Goal: Information Seeking & Learning: Learn about a topic

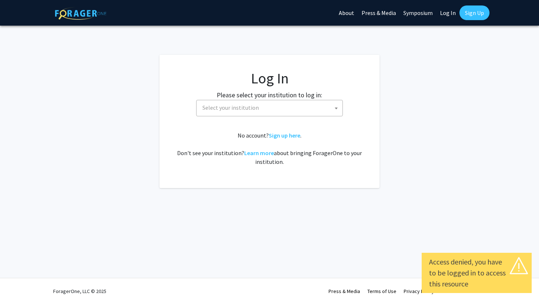
select select
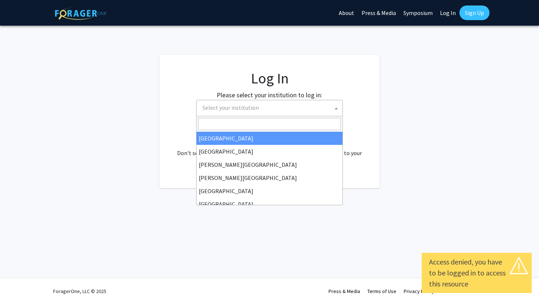
click at [255, 108] on span "Select your institution" at bounding box center [230, 107] width 56 height 7
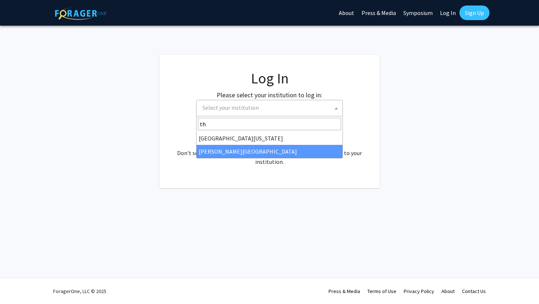
type input "th"
select select "24"
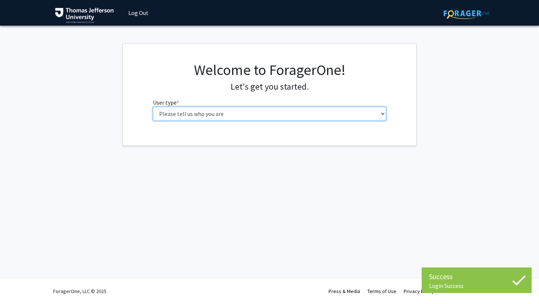
click at [211, 108] on select "Please tell us who you are Undergraduate Student Master's Student Doctoral Cand…" at bounding box center [269, 114] width 233 height 14
select select "3: doc"
click at [153, 107] on select "Please tell us who you are Undergraduate Student Master's Student Doctoral Cand…" at bounding box center [269, 114] width 233 height 14
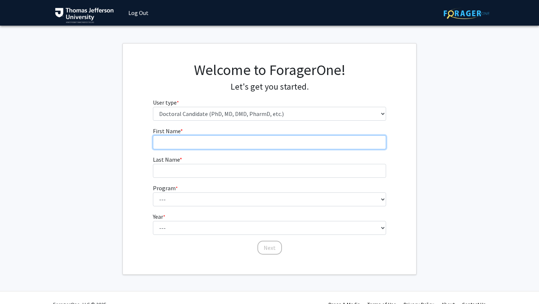
click at [259, 144] on input "First Name * required" at bounding box center [269, 143] width 233 height 14
type input "[PERSON_NAME]"
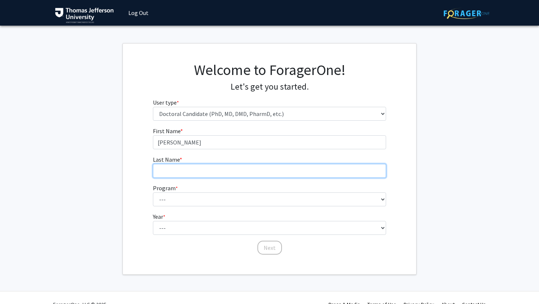
click at [222, 174] on input "Last Name * required" at bounding box center [269, 171] width 233 height 14
type input "[PERSON_NAME]"
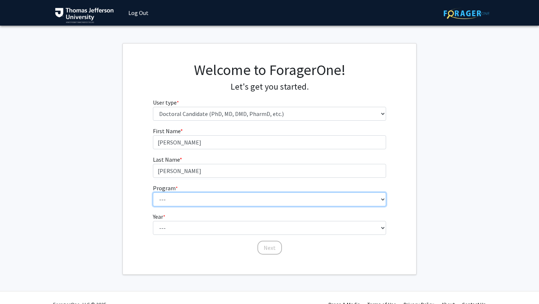
click at [163, 196] on select "--- Accelerated 3+3 BS in Health Sciences/Doctor of [MEDICAL_DATA] Accelerated …" at bounding box center [269, 200] width 233 height 14
select select "35: 815"
click at [153, 193] on select "--- Accelerated 3+3 BS in Health Sciences/Doctor of [MEDICAL_DATA] Accelerated …" at bounding box center [269, 200] width 233 height 14
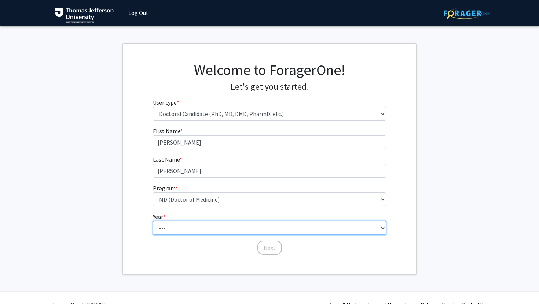
click at [190, 232] on select "--- First Year Second Year Third Year Fourth Year Fifth Year Sixth Year Seventh…" at bounding box center [269, 228] width 233 height 14
select select "1: first_year"
click at [153, 221] on select "--- First Year Second Year Third Year Fourth Year Fifth Year Sixth Year Seventh…" at bounding box center [269, 228] width 233 height 14
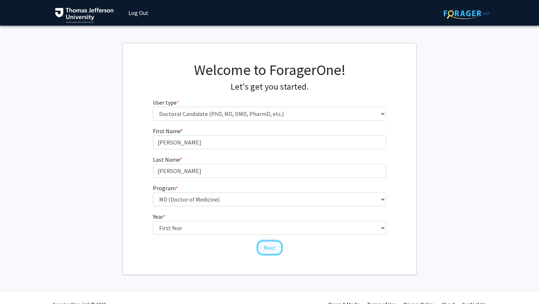
click at [273, 248] on button "Next" at bounding box center [269, 248] width 25 height 14
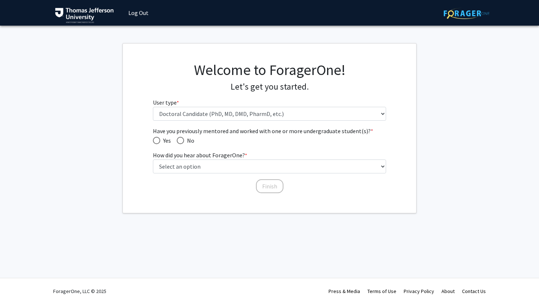
click at [155, 139] on span "Have you previously mentored and worked with one or more undergraduate student(…" at bounding box center [156, 140] width 7 height 7
click at [155, 139] on input "Yes" at bounding box center [156, 140] width 7 height 7
radio input "true"
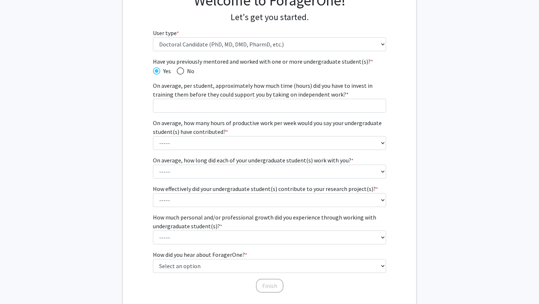
scroll to position [71, 0]
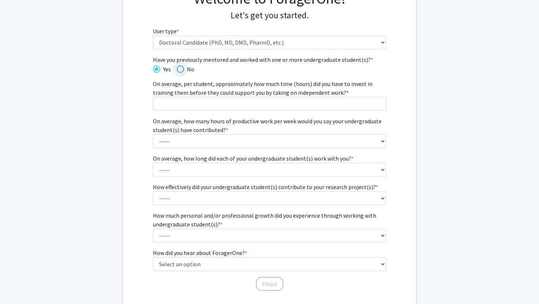
click at [180, 69] on span "Have you previously mentored and worked with one or more undergraduate student(…" at bounding box center [180, 69] width 7 height 7
click at [180, 69] on input "No" at bounding box center [180, 69] width 7 height 7
radio input "true"
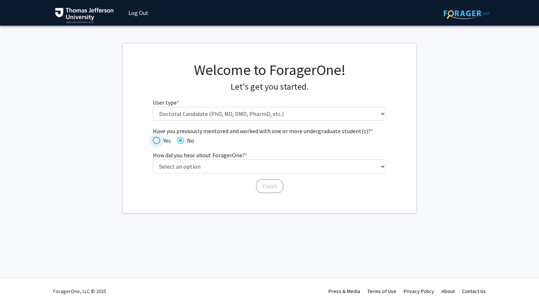
click at [158, 141] on span "Have you previously mentored and worked with one or more undergraduate student(…" at bounding box center [156, 140] width 7 height 7
click at [158, 141] on input "Yes" at bounding box center [156, 140] width 7 height 7
radio input "true"
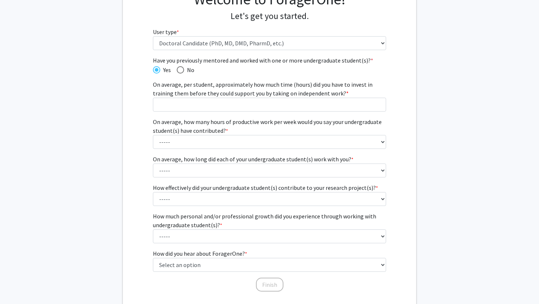
scroll to position [75, 0]
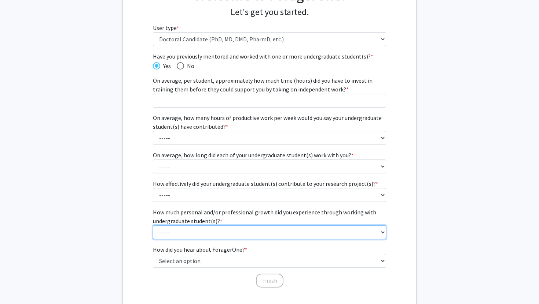
click at [229, 232] on select "----- 1 (Minimal) 2 3 (Moderate) 4 5 (Significant)" at bounding box center [269, 233] width 233 height 14
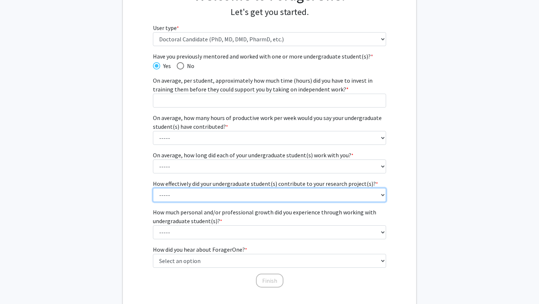
click at [212, 197] on select "----- 1 (Minimally) 2 3 (Moderately) 4 5 (Significantly)" at bounding box center [269, 195] width 233 height 14
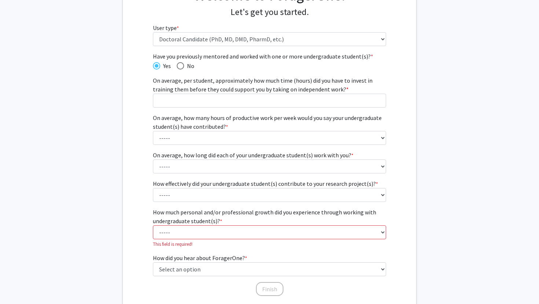
click at [181, 70] on label "No" at bounding box center [186, 66] width 18 height 9
click at [181, 70] on input "No" at bounding box center [180, 65] width 7 height 7
radio input "true"
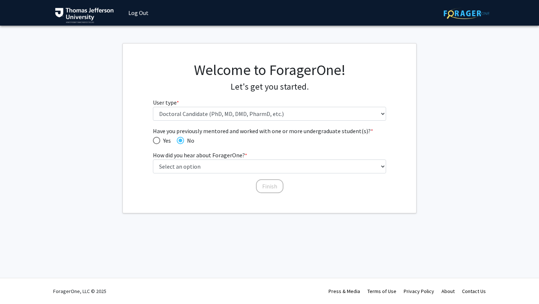
scroll to position [0, 0]
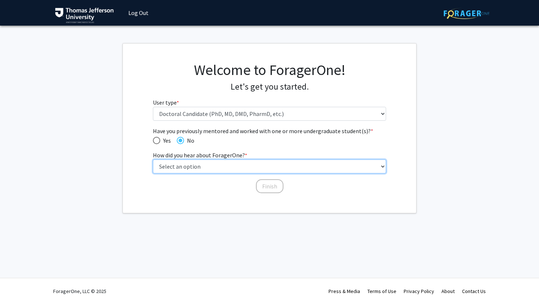
click at [244, 165] on select "Select an option Peer/student recommendation Faculty/staff recommendation Unive…" at bounding box center [269, 167] width 233 height 14
select select "3: university_website"
click at [153, 160] on select "Select an option Peer/student recommendation Faculty/staff recommendation Unive…" at bounding box center [269, 167] width 233 height 14
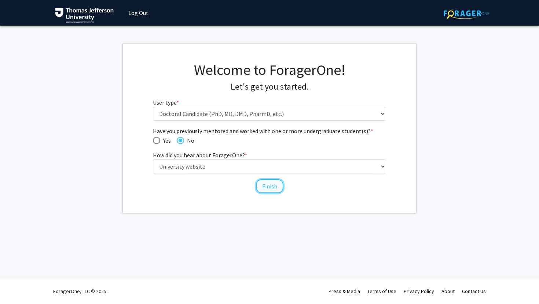
click at [275, 188] on button "Finish" at bounding box center [269, 187] width 27 height 14
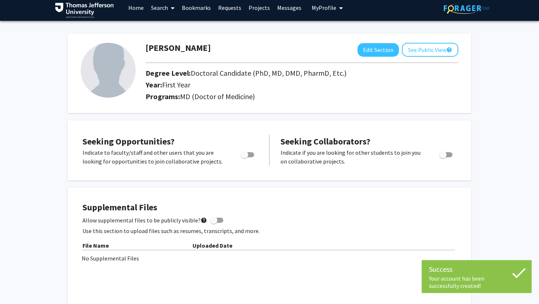
scroll to position [8, 0]
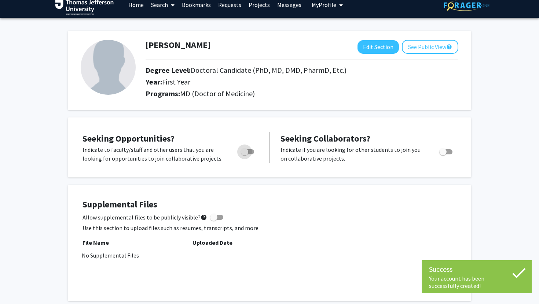
click at [247, 148] on span "Toggle" at bounding box center [244, 151] width 7 height 7
click at [244, 155] on input "Are you actively seeking opportunities?" at bounding box center [244, 155] width 0 height 0
checkbox input "true"
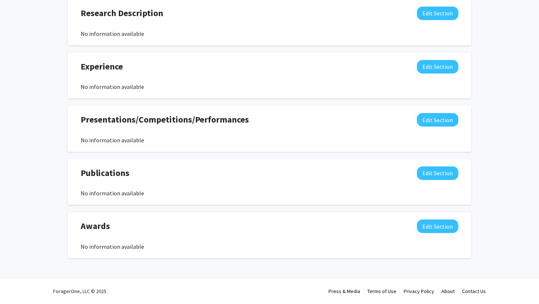
scroll to position [0, 0]
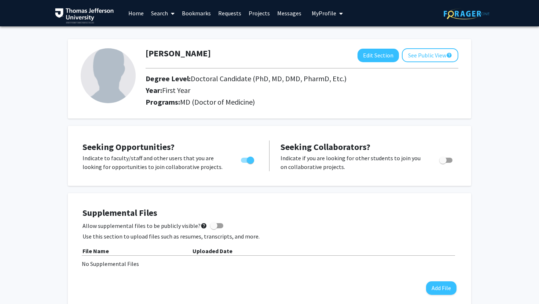
click at [166, 12] on link "Search" at bounding box center [162, 13] width 31 height 26
click at [166, 36] on span "Faculty/Staff" at bounding box center [174, 33] width 54 height 15
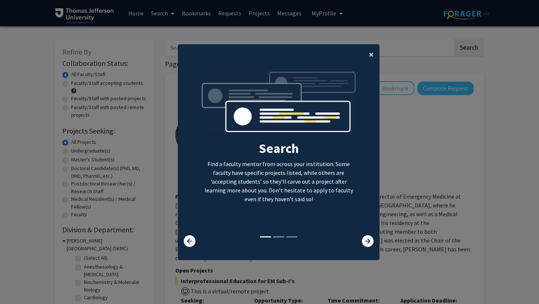
click at [368, 54] on button "×" at bounding box center [371, 54] width 16 height 21
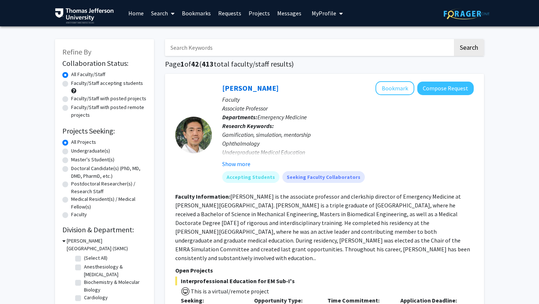
click at [191, 53] on input "Search Keywords" at bounding box center [309, 47] width 288 height 17
click at [454, 39] on button "Search" at bounding box center [469, 47] width 30 height 17
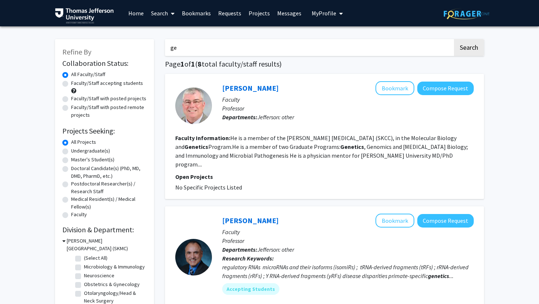
type input "g"
click at [228, 51] on input "Search Keywords" at bounding box center [309, 47] width 288 height 17
type input "l"
type input "a"
type input "[MEDICAL_DATA]"
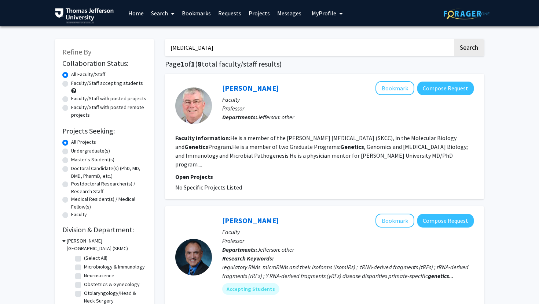
click at [454, 39] on button "Search" at bounding box center [469, 47] width 30 height 17
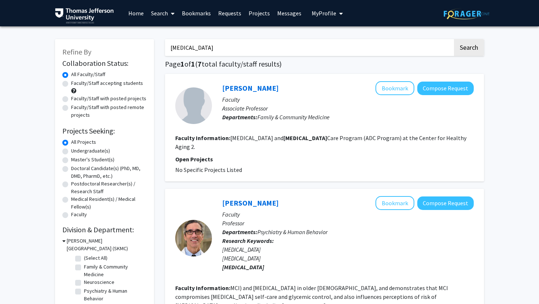
drag, startPoint x: 199, startPoint y: 48, endPoint x: 132, endPoint y: 29, distance: 70.2
click at [454, 39] on button "Search" at bounding box center [469, 47] width 30 height 17
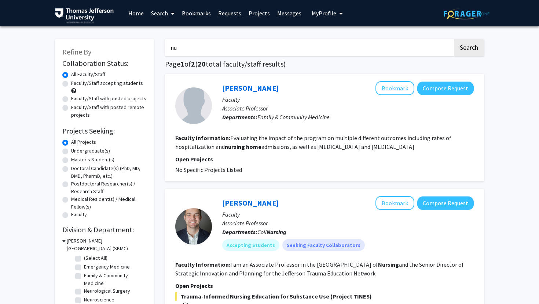
type input "n"
click at [454, 39] on button "Search" at bounding box center [469, 47] width 30 height 17
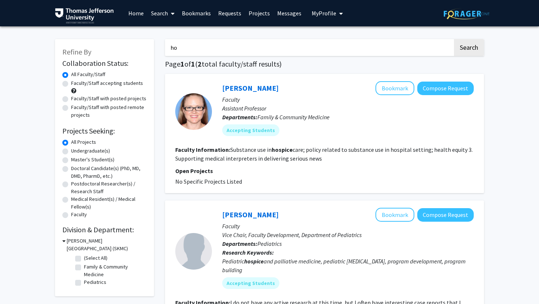
type input "h"
type input "[MEDICAL_DATA]"
click at [454, 39] on button "Search" at bounding box center [469, 47] width 30 height 17
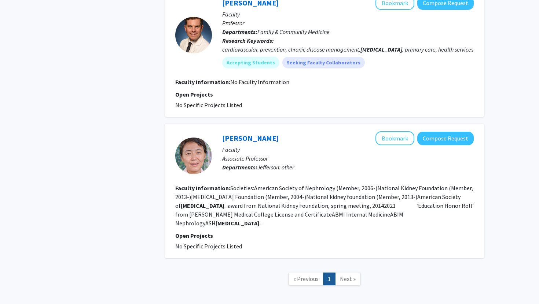
scroll to position [2639, 0]
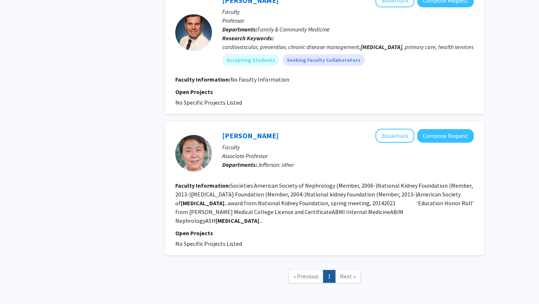
click at [348, 273] on span "Next »" at bounding box center [348, 276] width 16 height 7
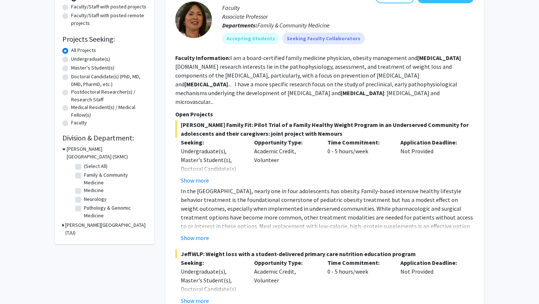
scroll to position [0, 0]
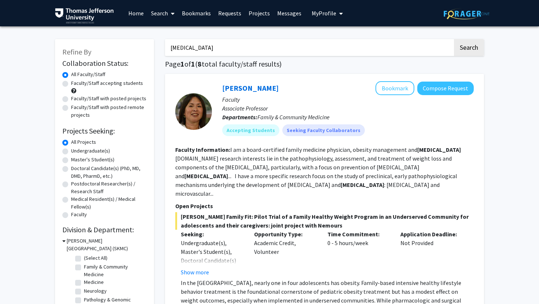
drag, startPoint x: 217, startPoint y: 49, endPoint x: 129, endPoint y: 17, distance: 93.6
click at [454, 39] on button "Search" at bounding box center [469, 47] width 30 height 17
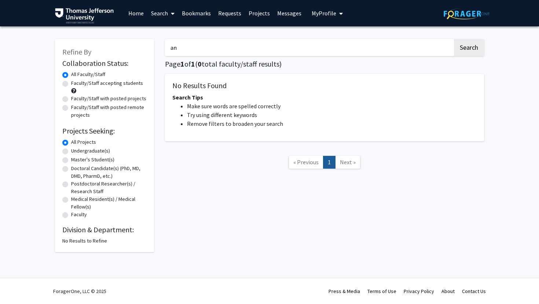
type input "a"
click at [454, 39] on button "Search" at bounding box center [469, 47] width 30 height 17
type input "m"
click at [454, 39] on button "Search" at bounding box center [469, 47] width 30 height 17
type input "r"
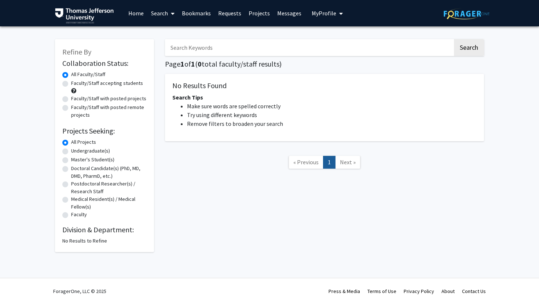
type input "n"
click at [454, 39] on button "Search" at bounding box center [469, 47] width 30 height 17
type input "a"
click at [472, 51] on button "Search" at bounding box center [469, 47] width 30 height 17
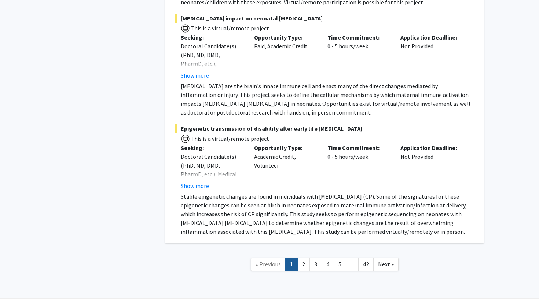
scroll to position [5300, 0]
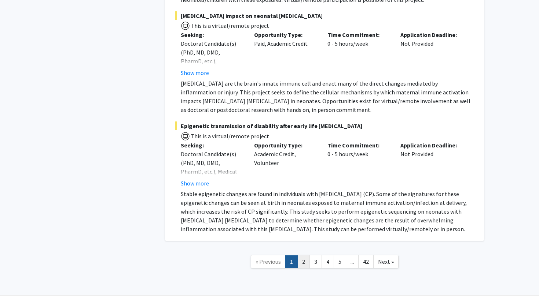
click at [306, 256] on link "2" at bounding box center [303, 262] width 12 height 13
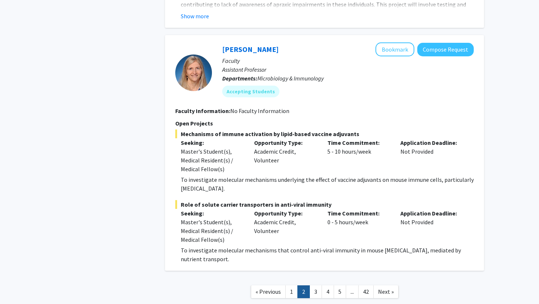
scroll to position [3025, 0]
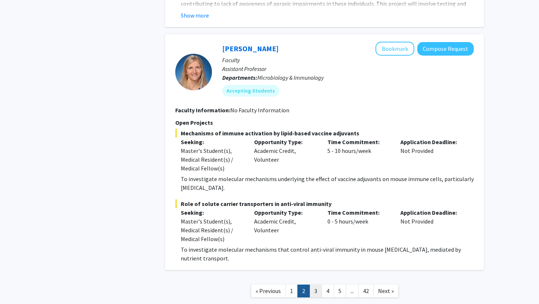
click at [314, 285] on link "3" at bounding box center [315, 291] width 12 height 13
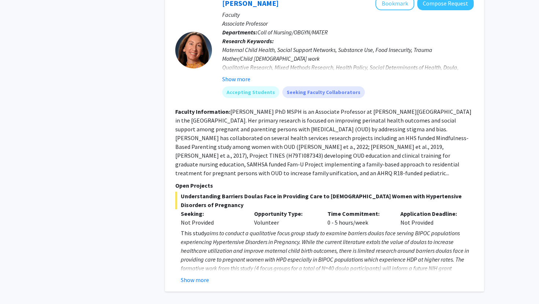
scroll to position [2327, 0]
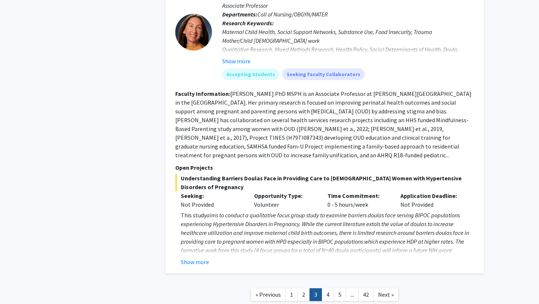
click at [326, 281] on nav "« Previous 1 2 3 4 5 ... 42 Next »" at bounding box center [324, 296] width 319 height 30
click at [325, 289] on link "4" at bounding box center [327, 295] width 12 height 13
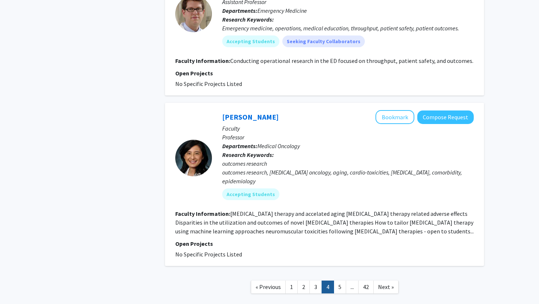
scroll to position [1776, 0]
click at [340, 282] on link "5" at bounding box center [339, 287] width 12 height 13
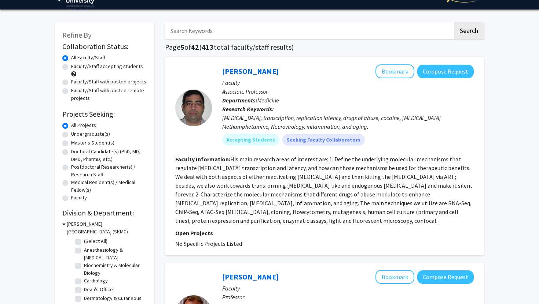
scroll to position [18, 0]
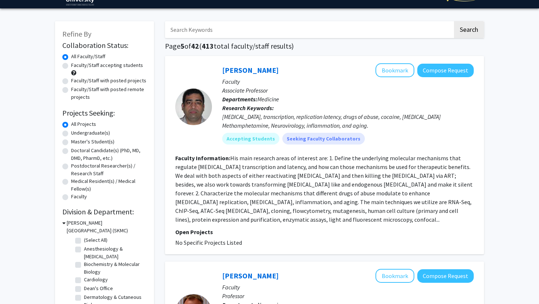
click at [222, 29] on input "Search Keywords" at bounding box center [309, 29] width 288 height 17
click at [454, 21] on button "Search" at bounding box center [469, 29] width 30 height 17
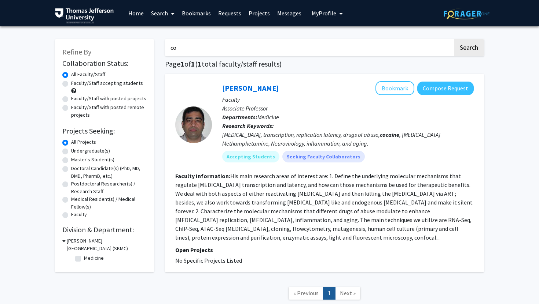
type input "c"
click at [454, 39] on button "Search" at bounding box center [469, 47] width 30 height 17
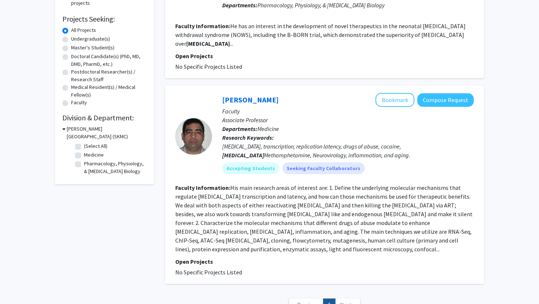
scroll to position [155, 0]
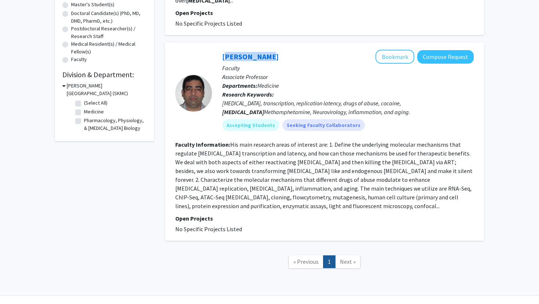
drag, startPoint x: 260, startPoint y: 48, endPoint x: 214, endPoint y: 49, distance: 46.2
click at [214, 50] on div "[PERSON_NAME] Bookmark Compose Request Faculty Associate Professor Departments:…" at bounding box center [343, 93] width 262 height 87
copy link "[PERSON_NAME]"
click at [190, 188] on fg-read-more "His main research areas of interest are: 1. Define the underlying molecular mec…" at bounding box center [323, 175] width 297 height 69
click at [241, 91] on b "Research Keywords:" at bounding box center [248, 94] width 52 height 7
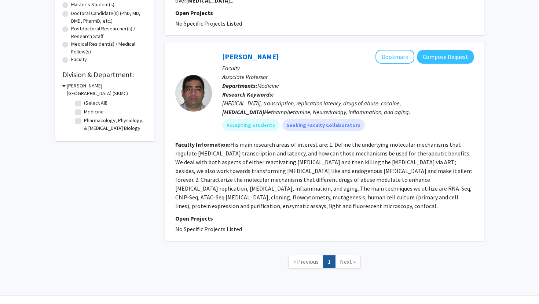
scroll to position [0, 0]
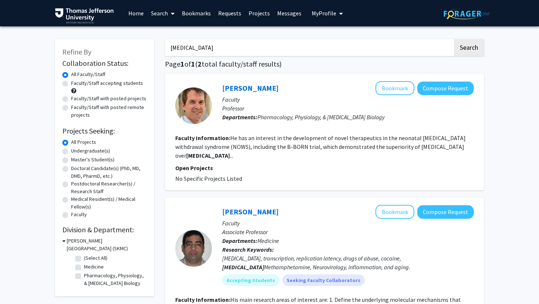
type input "cocaine"
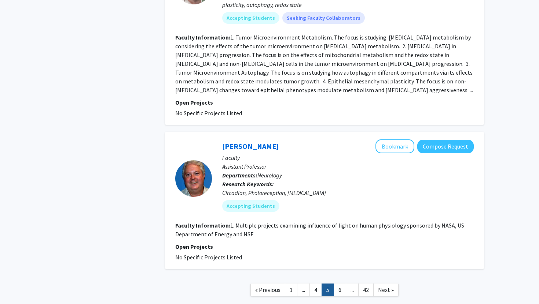
scroll to position [1623, 0]
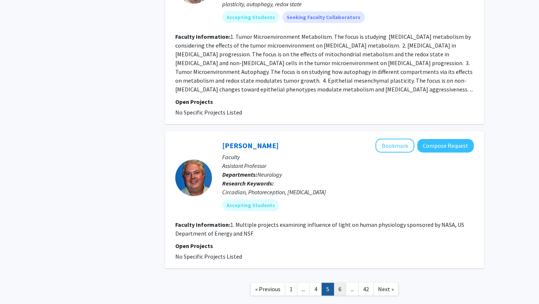
click at [341, 283] on link "6" at bounding box center [339, 289] width 12 height 13
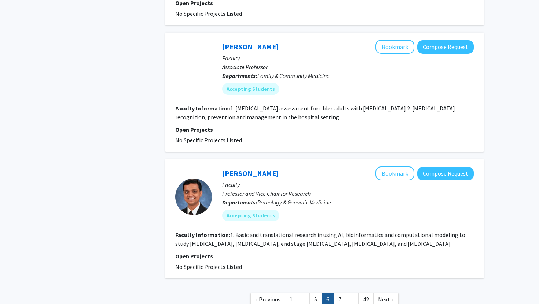
scroll to position [1276, 0]
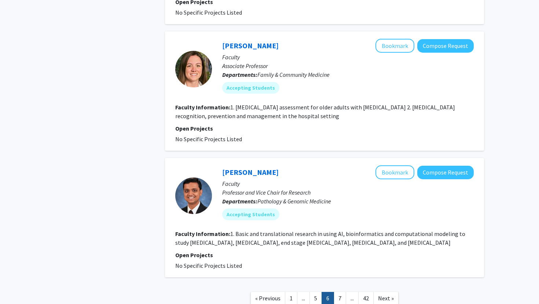
drag, startPoint x: 273, startPoint y: 29, endPoint x: 217, endPoint y: 22, distance: 56.4
click at [217, 39] on div "[PERSON_NAME] Bookmark Compose Request Faculty Associate Professor Departments:…" at bounding box center [343, 69] width 262 height 60
copy link "[PERSON_NAME]"
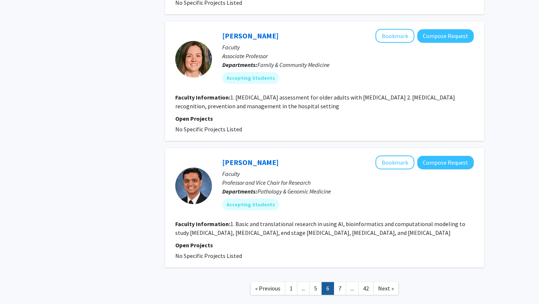
scroll to position [1290, 0]
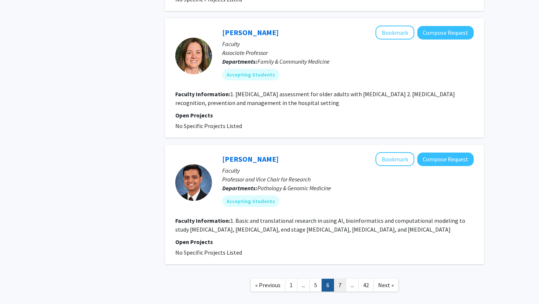
click at [341, 279] on link "7" at bounding box center [339, 285] width 12 height 13
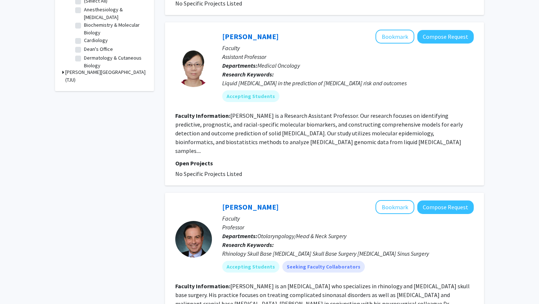
scroll to position [259, 0]
